Goal: Transaction & Acquisition: Book appointment/travel/reservation

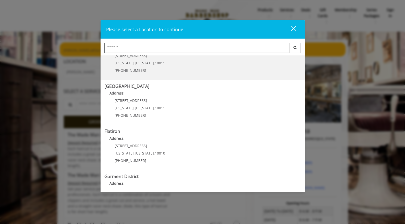
scroll to position [91, 0]
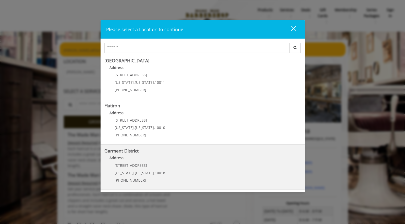
click at [156, 160] on District "Address:" at bounding box center [202, 159] width 196 height 8
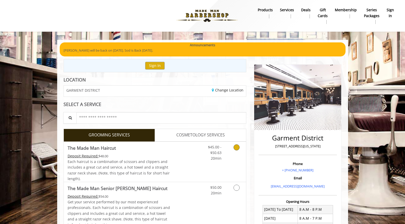
click at [234, 147] on icon "Grooming services" at bounding box center [236, 147] width 6 height 6
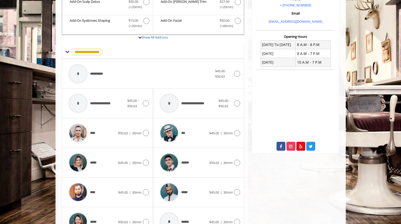
scroll to position [173, 0]
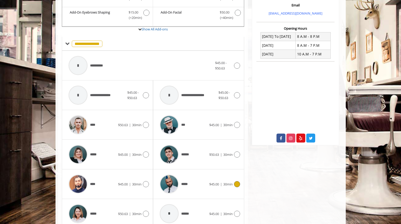
drag, startPoint x: 237, startPoint y: 185, endPoint x: 256, endPoint y: 187, distance: 19.5
click at [237, 185] on icon at bounding box center [237, 184] width 6 height 6
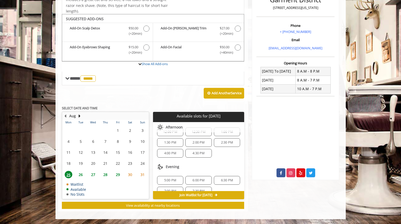
scroll to position [44, 0]
click at [206, 172] on span "6:00 PM" at bounding box center [199, 172] width 22 height 4
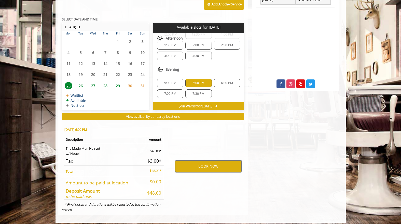
scroll to position [226, 0]
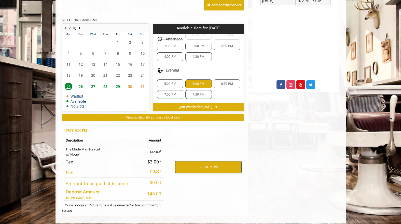
click at [213, 170] on button "BOOK NOW" at bounding box center [208, 167] width 67 height 12
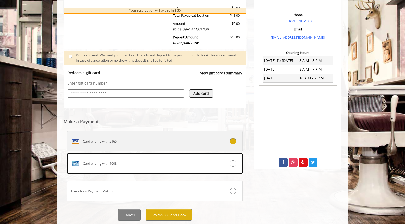
scroll to position [153, 0]
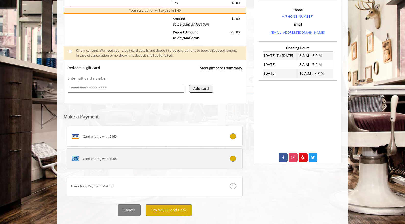
click at [233, 158] on icon at bounding box center [233, 158] width 6 height 6
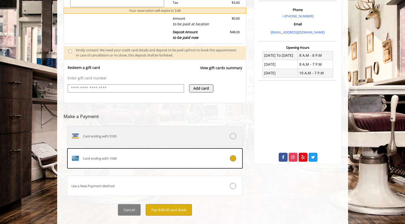
scroll to position [163, 0]
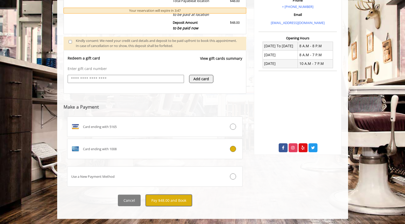
click at [170, 198] on button "Pay $48.00 and Book" at bounding box center [169, 199] width 46 height 11
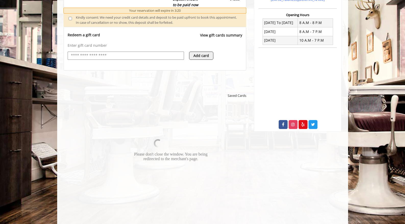
scroll to position [250, 0]
